Goal: Information Seeking & Learning: Learn about a topic

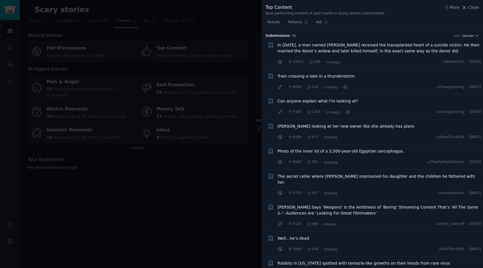
scroll to position [243, 0]
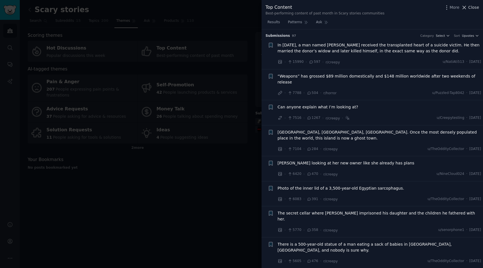
click at [464, 7] on icon at bounding box center [465, 8] width 6 height 6
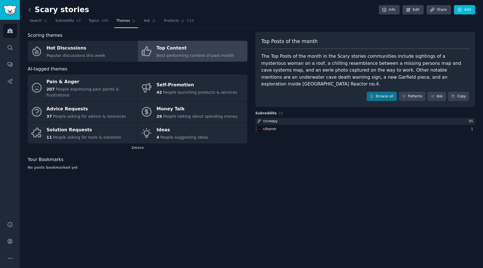
click at [31, 11] on icon at bounding box center [30, 10] width 6 height 6
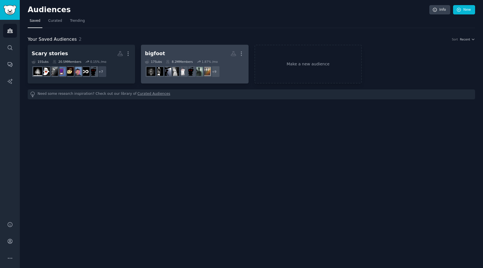
click at [187, 48] on link "bigfoot More 17 Sub s 8.2M Members 1.87 % /mo + 9" at bounding box center [194, 64] width 107 height 39
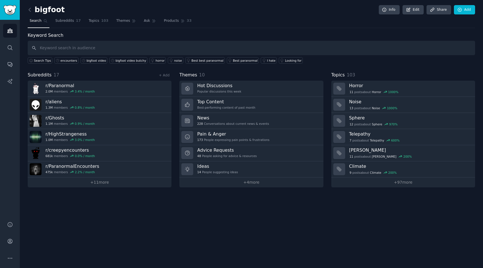
click at [119, 48] on input "text" at bounding box center [252, 48] width 448 height 14
type input "encounter"
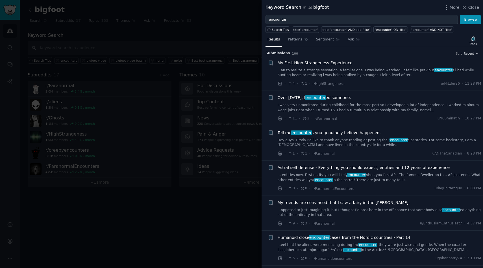
click at [209, 20] on div at bounding box center [241, 134] width 483 height 268
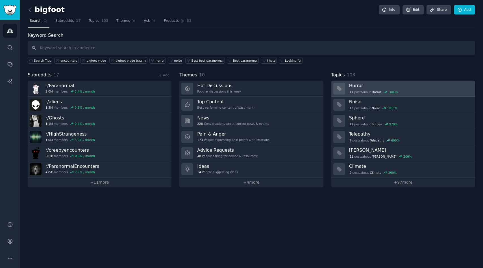
click at [407, 92] on div "11 post s about Horror 1000 %" at bounding box center [410, 91] width 122 height 5
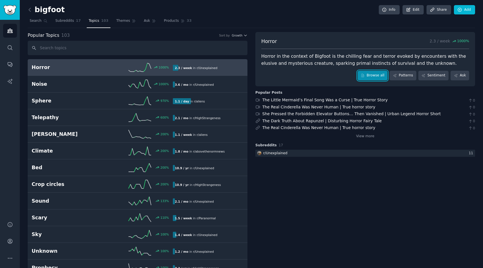
click at [372, 73] on link "Browse all" at bounding box center [373, 76] width 30 height 10
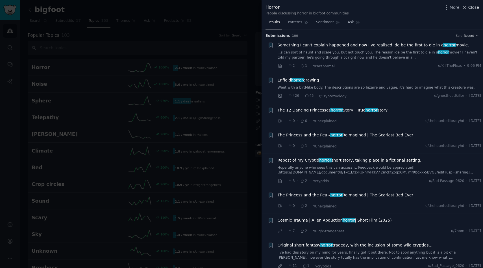
click at [467, 6] on icon at bounding box center [465, 8] width 6 height 6
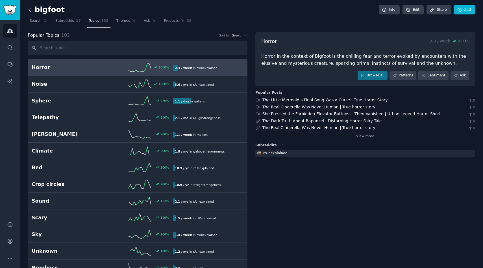
click at [32, 12] on icon at bounding box center [30, 10] width 6 height 6
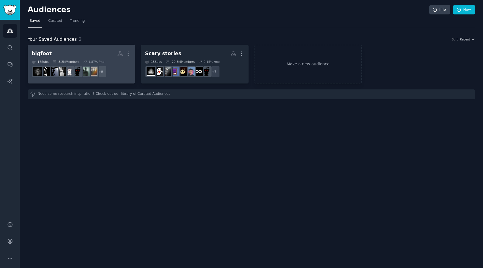
click at [38, 53] on div "bigfoot" at bounding box center [42, 53] width 20 height 7
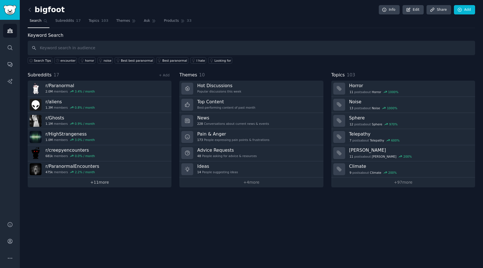
click at [94, 180] on link "+ 11 more" at bounding box center [100, 182] width 144 height 10
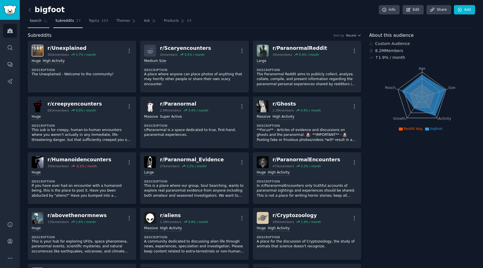
click at [33, 19] on span "Search" at bounding box center [36, 20] width 12 height 5
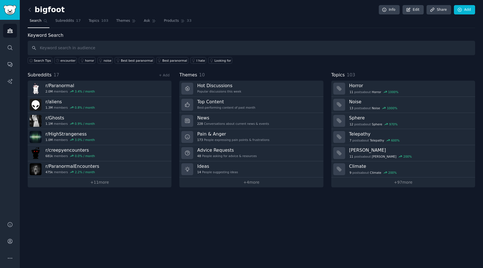
click at [79, 49] on input "text" at bounding box center [252, 48] width 448 height 14
type input "bigfoot"
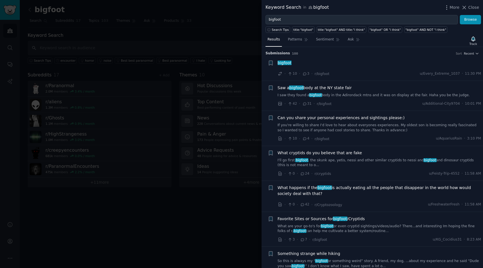
click at [358, 94] on link "I saw they found a bigfoot body in the Adirondack mtns and it was on display at…" at bounding box center [380, 95] width 204 height 5
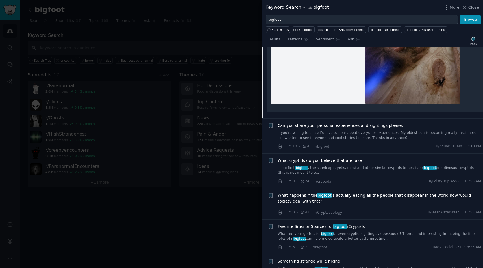
scroll to position [253, 0]
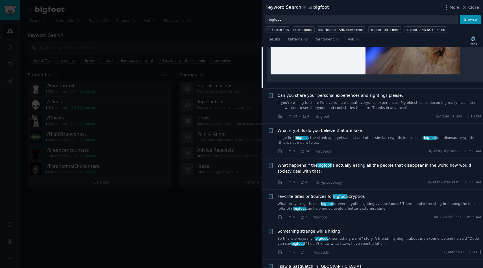
click at [324, 202] on span "bigfoot" at bounding box center [327, 204] width 13 height 4
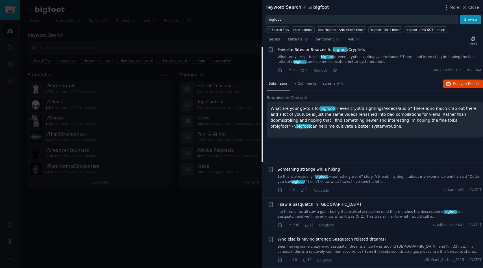
scroll to position [164, 0]
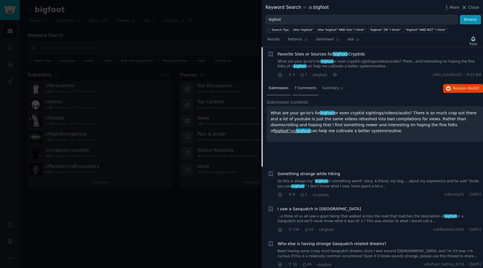
click at [305, 90] on span "7 Comments" at bounding box center [306, 88] width 22 height 5
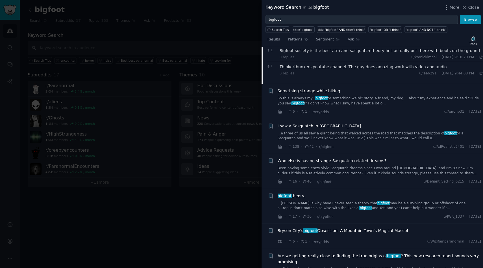
scroll to position [361, 0]
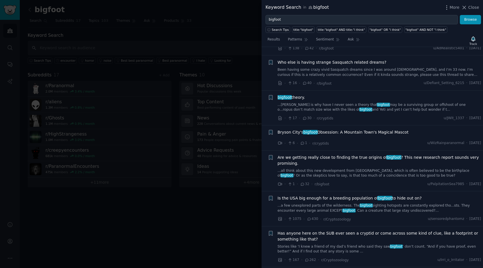
click at [335, 244] on link "Stories like ‘I knew a friend of my dad’s friend who said they saw bigfoot ’ do…" at bounding box center [380, 249] width 204 height 10
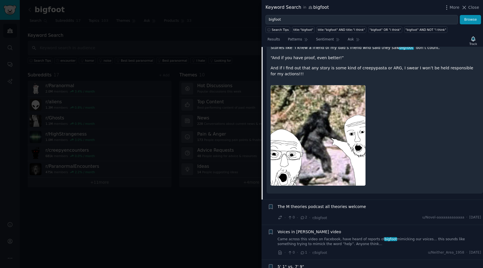
scroll to position [512, 0]
click at [337, 237] on link "Came across this video on Facebook, have heard of reports of bigfoot mimicking …" at bounding box center [380, 241] width 204 height 10
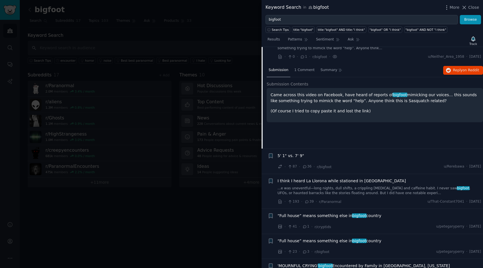
scroll to position [555, 0]
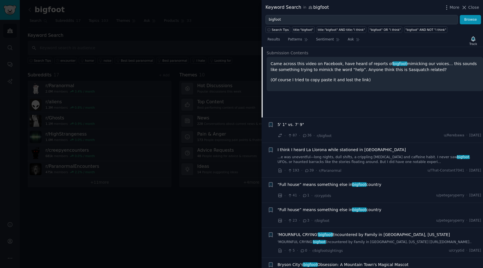
click at [362, 241] on link "'MOURNFUL CRYING' bigfoot Encountered by Family in White City, Illinois [https:…" at bounding box center [380, 241] width 204 height 5
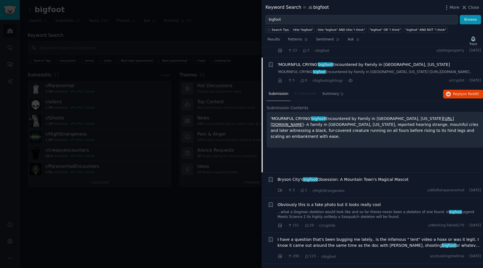
scroll to position [651, 0]
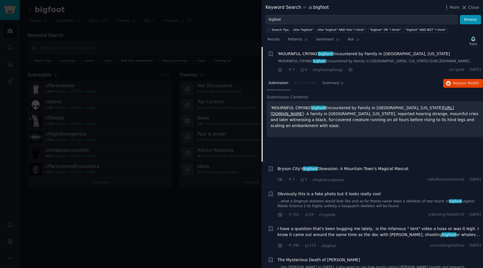
click at [341, 197] on span "Obviously this is a fake photo but it looks really cool" at bounding box center [329, 194] width 103 height 6
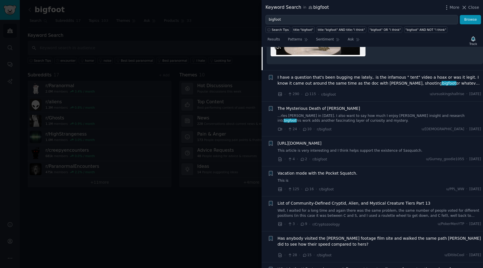
scroll to position [920, 0]
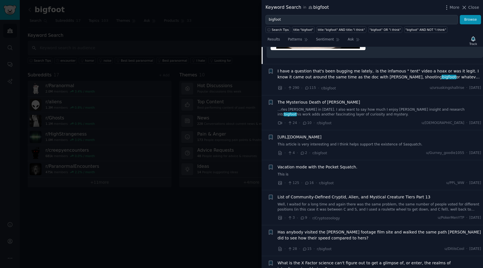
click at [326, 77] on span "I have a question that's been bugging me lately.. is the infamous " tent" video…" at bounding box center [380, 74] width 204 height 12
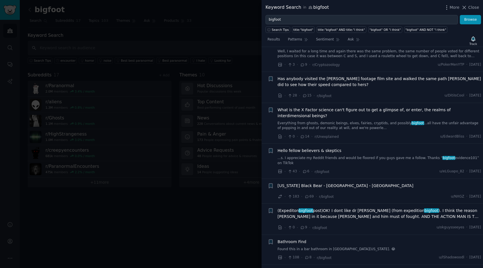
scroll to position [1117, 0]
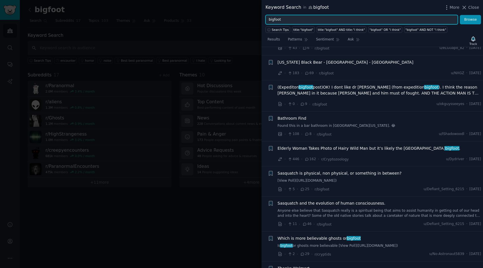
click at [303, 23] on input "bigfoot" at bounding box center [362, 20] width 192 height 10
type input "bigfoot and encounter"
click at [460, 15] on button "Browse" at bounding box center [470, 20] width 21 height 10
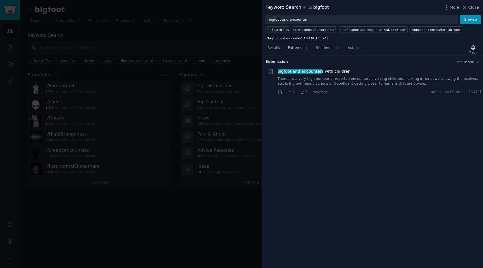
click at [295, 53] on link "Patterns" at bounding box center [298, 50] width 24 height 12
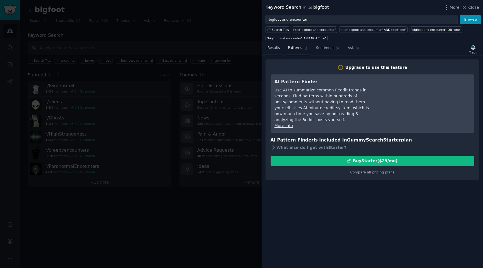
click at [278, 51] on link "Results" at bounding box center [274, 50] width 16 height 12
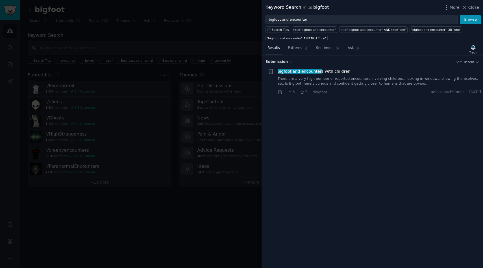
click at [337, 73] on span "bigfoot and encounter s with children" at bounding box center [314, 71] width 73 height 6
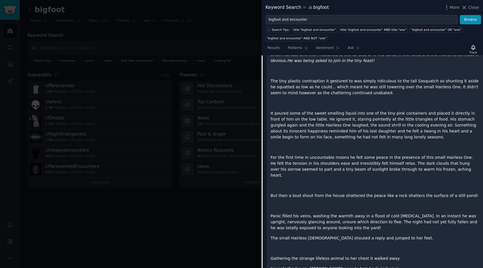
scroll to position [1313, 0]
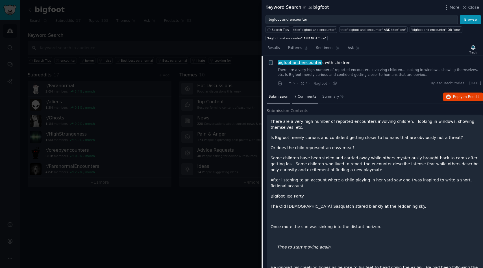
click at [311, 99] on span "7 Comments" at bounding box center [306, 96] width 22 height 5
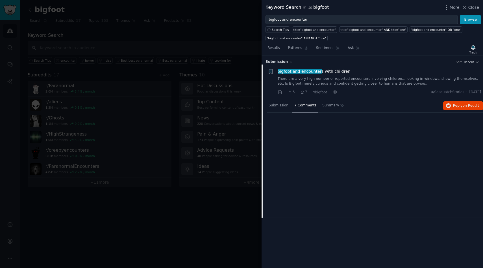
scroll to position [0, 0]
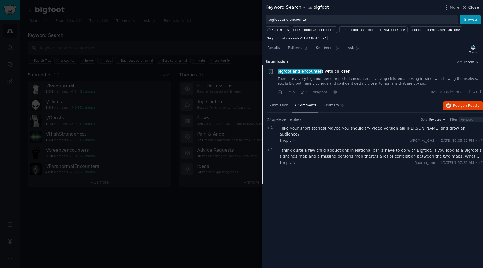
click at [473, 8] on span "Close" at bounding box center [474, 8] width 11 height 6
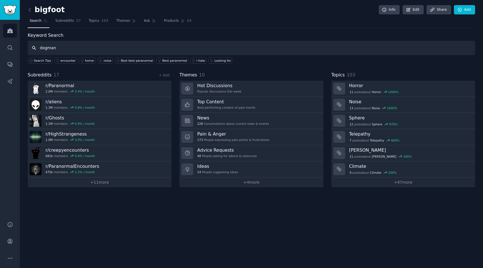
type input "dogman"
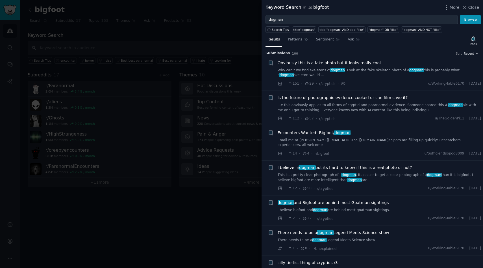
click at [388, 164] on span "I believe in dogman but its hard to know if this is a real photo or not?" at bounding box center [345, 167] width 135 height 6
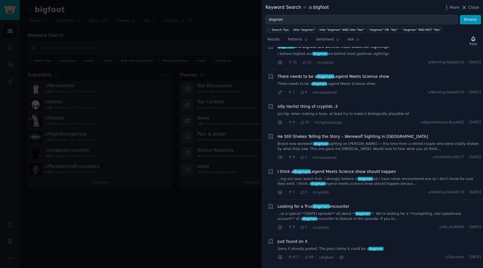
scroll to position [357, 0]
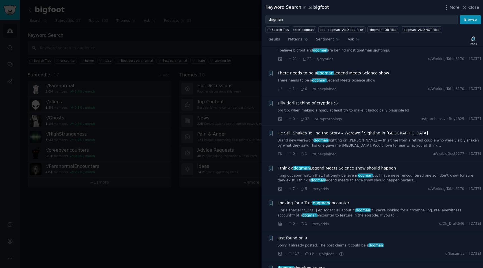
click at [400, 208] on link "...or a special **Halloween episode** all about ** dogman **. We’re looking for…" at bounding box center [380, 213] width 204 height 10
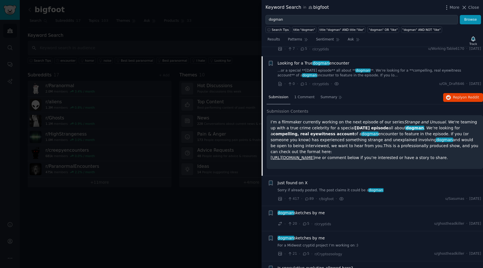
scroll to position [303, 0]
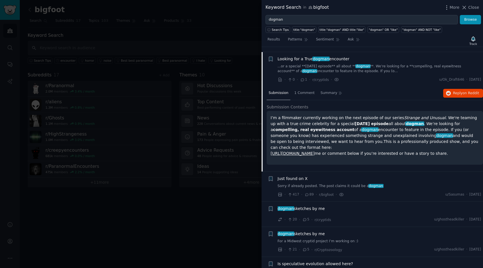
click at [319, 183] on link "Sorry if already posted. The post claims it could be a dogman" at bounding box center [380, 185] width 204 height 5
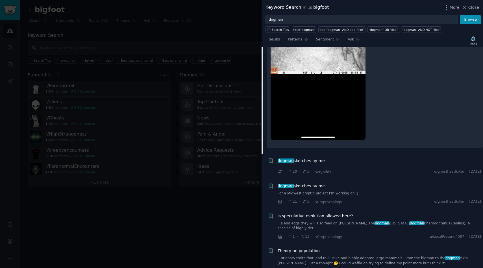
scroll to position [752, 0]
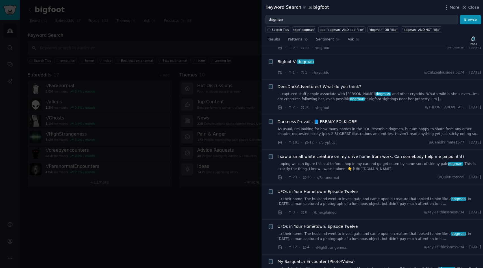
click at [359, 153] on span "I saw a small white creature on my drive home from work. Can somebody help me p…" at bounding box center [371, 156] width 187 height 6
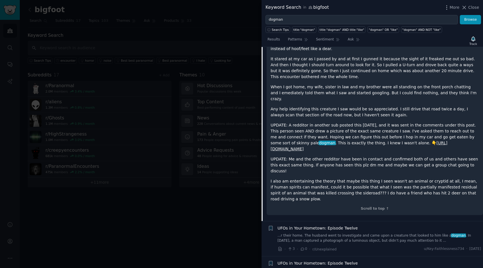
scroll to position [768, 0]
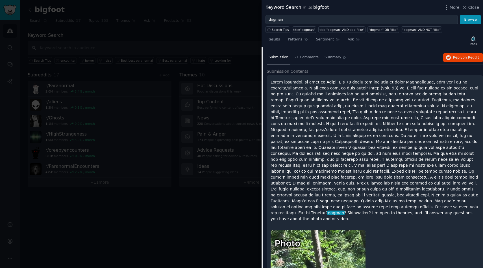
scroll to position [748, 0]
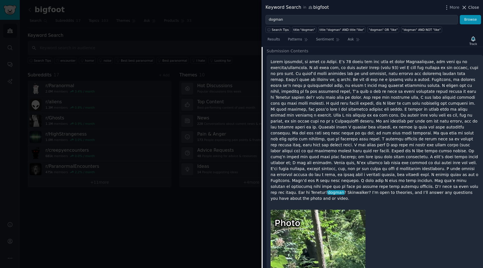
click at [465, 7] on icon at bounding box center [465, 8] width 6 height 6
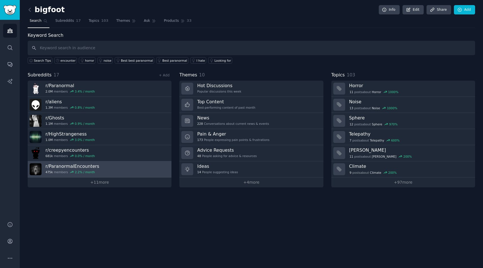
click at [70, 167] on h3 "r/ ParanormalEncounters" at bounding box center [73, 166] width 54 height 6
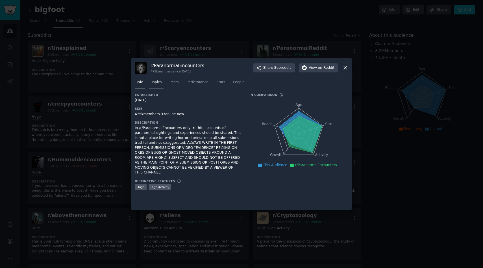
click at [158, 80] on span "Topics" at bounding box center [156, 82] width 10 height 5
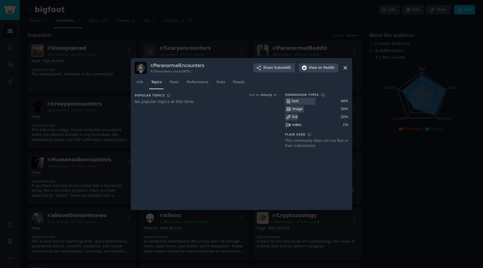
click at [348, 68] on icon at bounding box center [346, 68] width 6 height 6
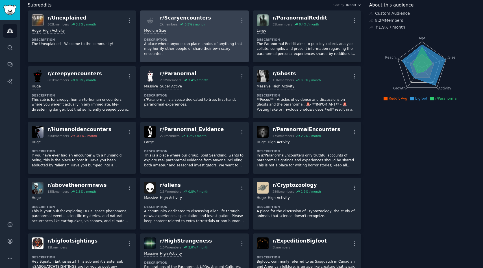
scroll to position [56, 0]
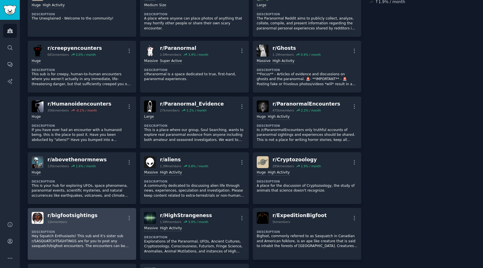
click at [45, 215] on div "r/ bigfootsightings 12k members More" at bounding box center [82, 218] width 101 height 12
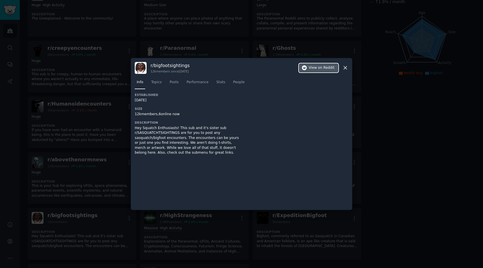
click at [318, 68] on span "View on Reddit" at bounding box center [322, 67] width 26 height 5
